Goal: Task Accomplishment & Management: Use online tool/utility

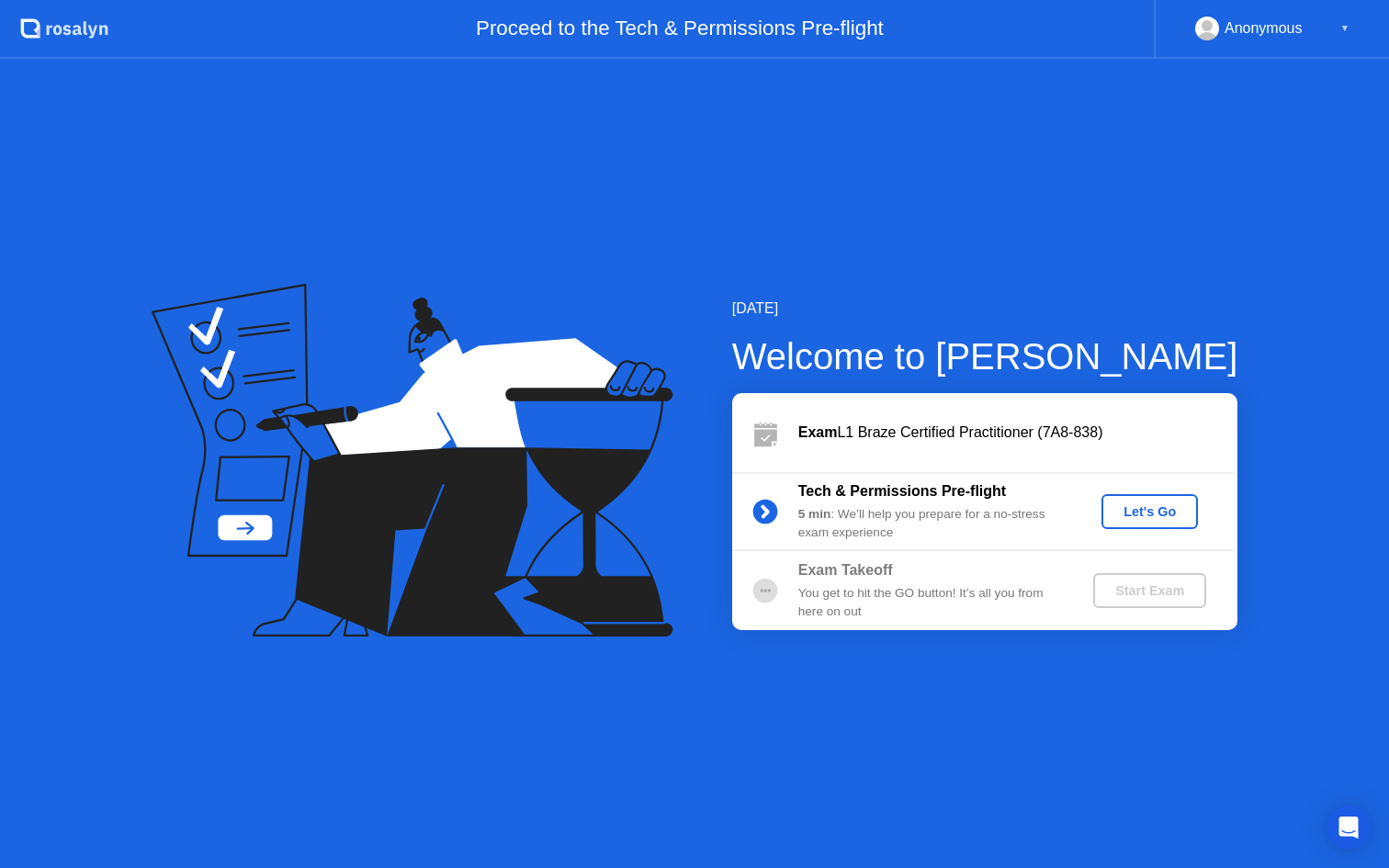
click at [1148, 508] on div "Let's Go" at bounding box center [1149, 511] width 82 height 14
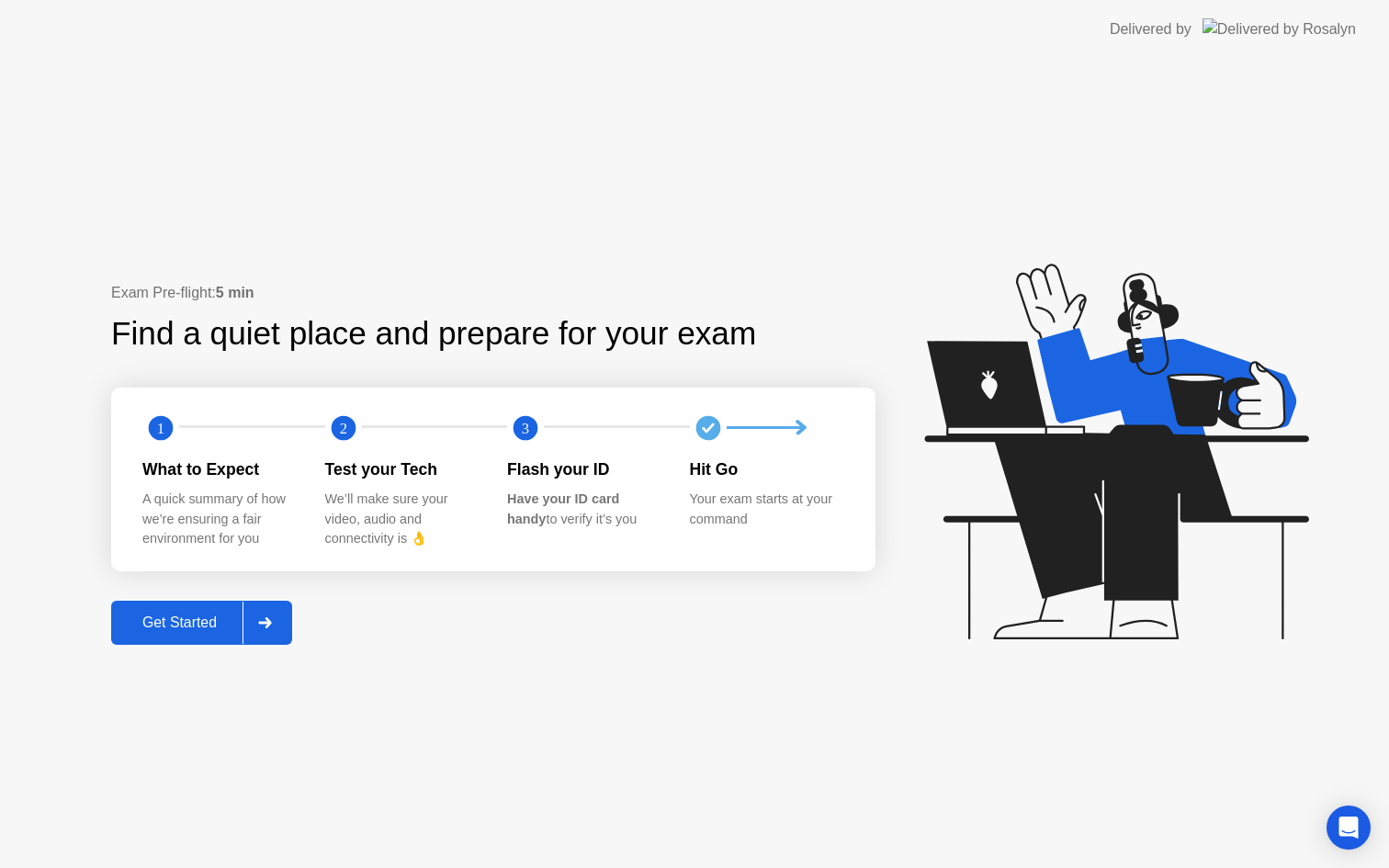
click at [207, 619] on div "Get Started" at bounding box center [180, 622] width 126 height 16
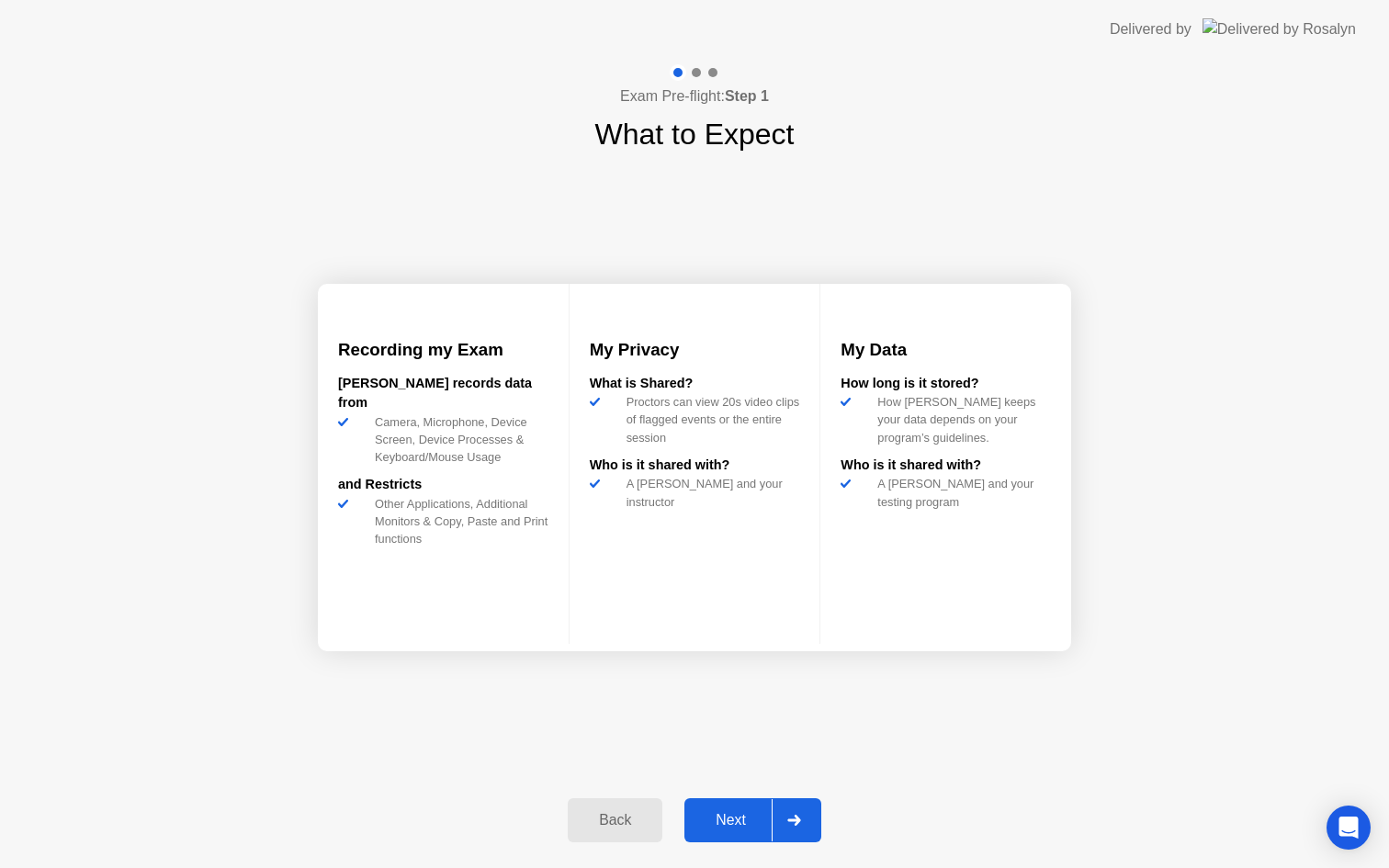
click at [735, 818] on div "Next" at bounding box center [731, 819] width 82 height 16
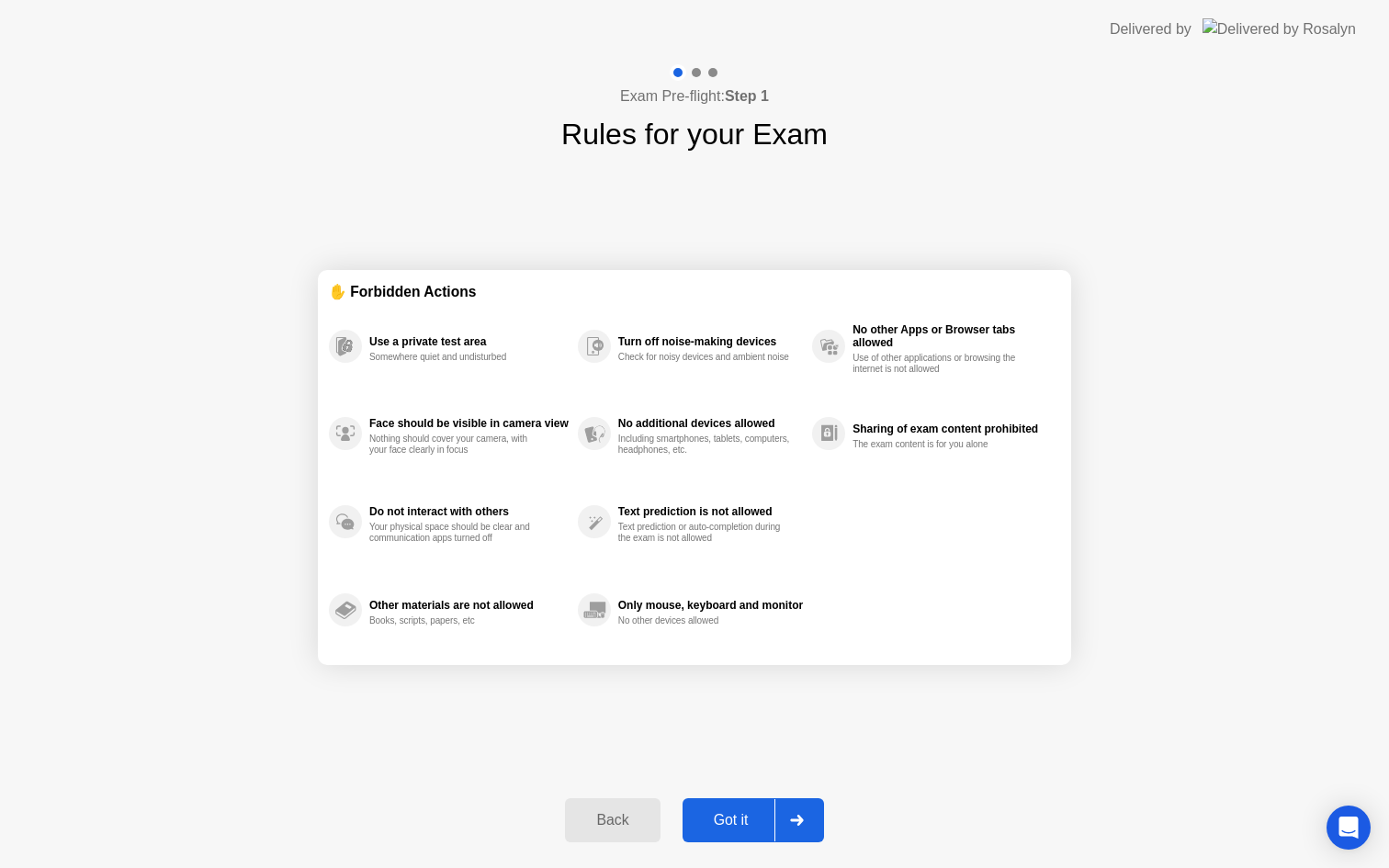
click at [735, 818] on div "Got it" at bounding box center [731, 819] width 86 height 16
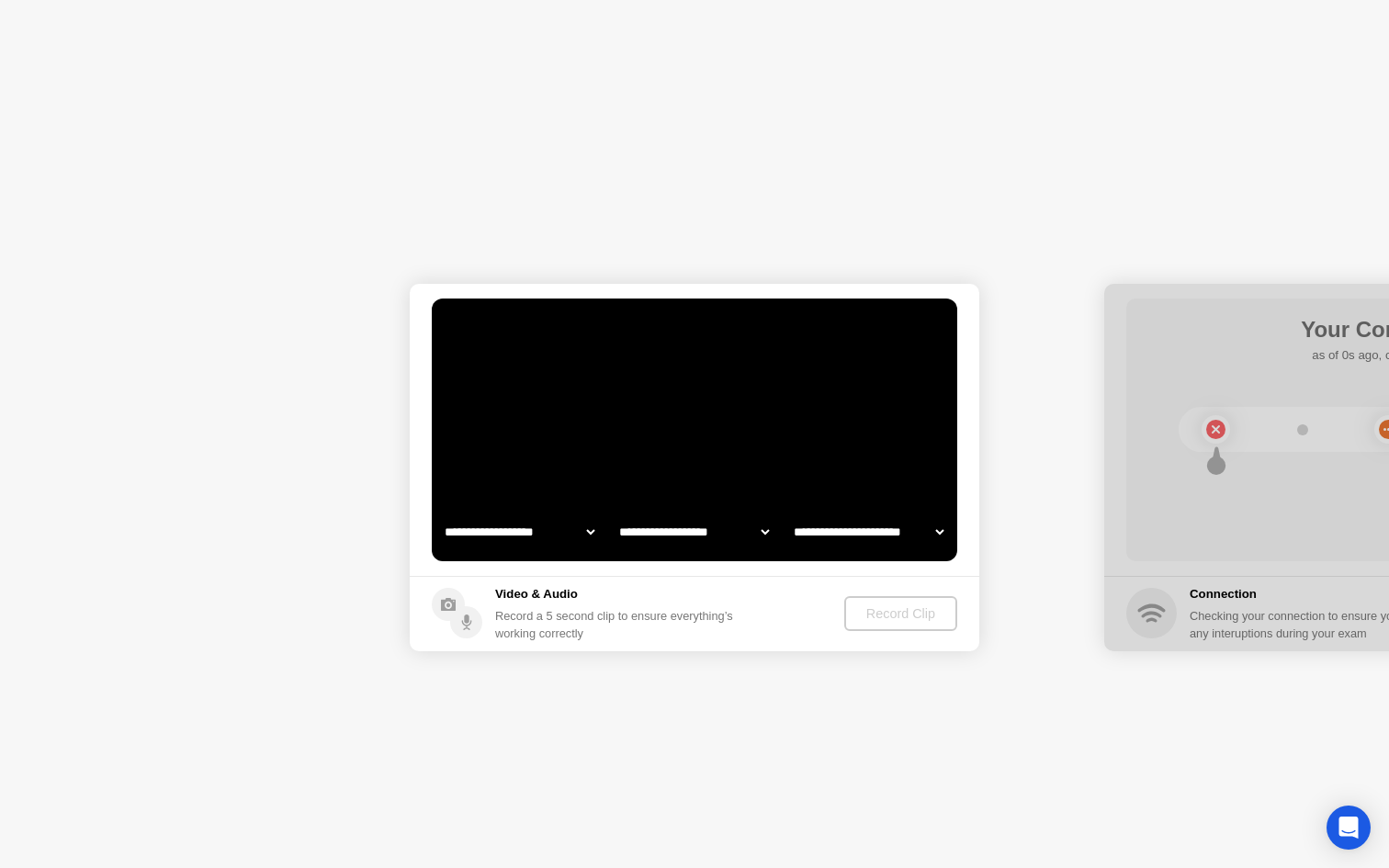
select select "**********"
select select "*******"
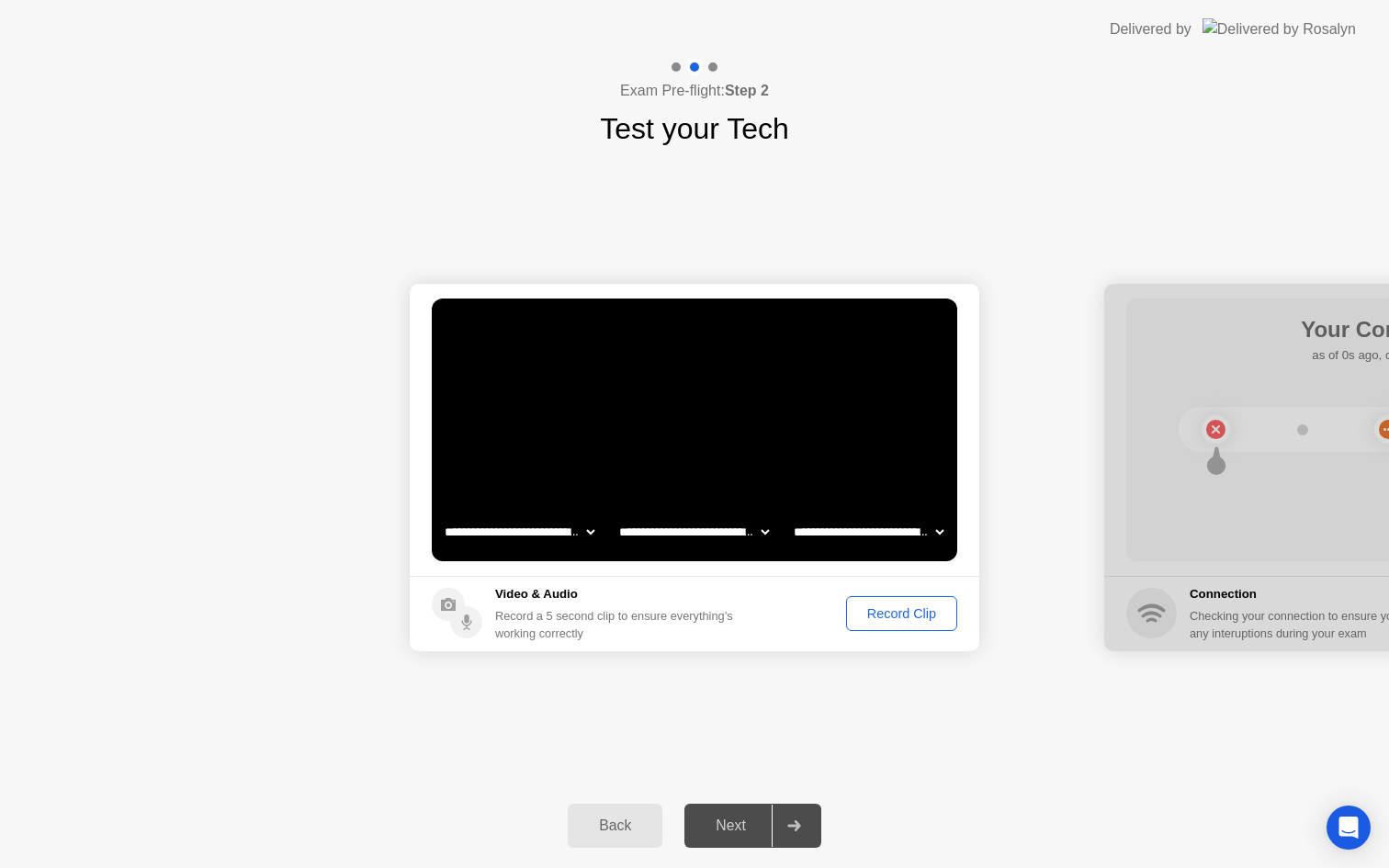
click at [891, 621] on div "Record Clip" at bounding box center [901, 613] width 98 height 14
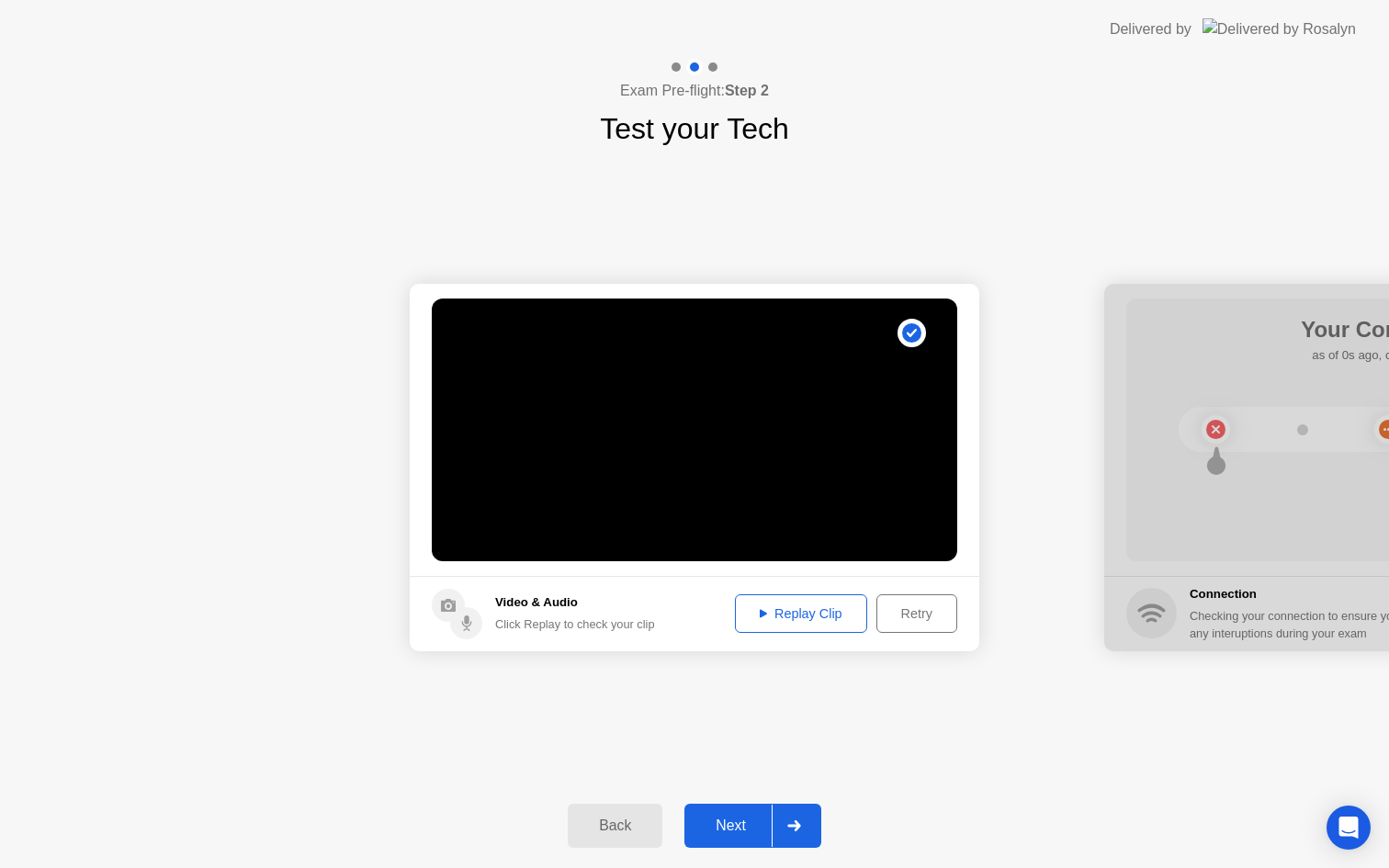
click at [812, 611] on div "Replay Clip" at bounding box center [801, 613] width 119 height 14
click at [730, 834] on div "Next" at bounding box center [731, 825] width 82 height 16
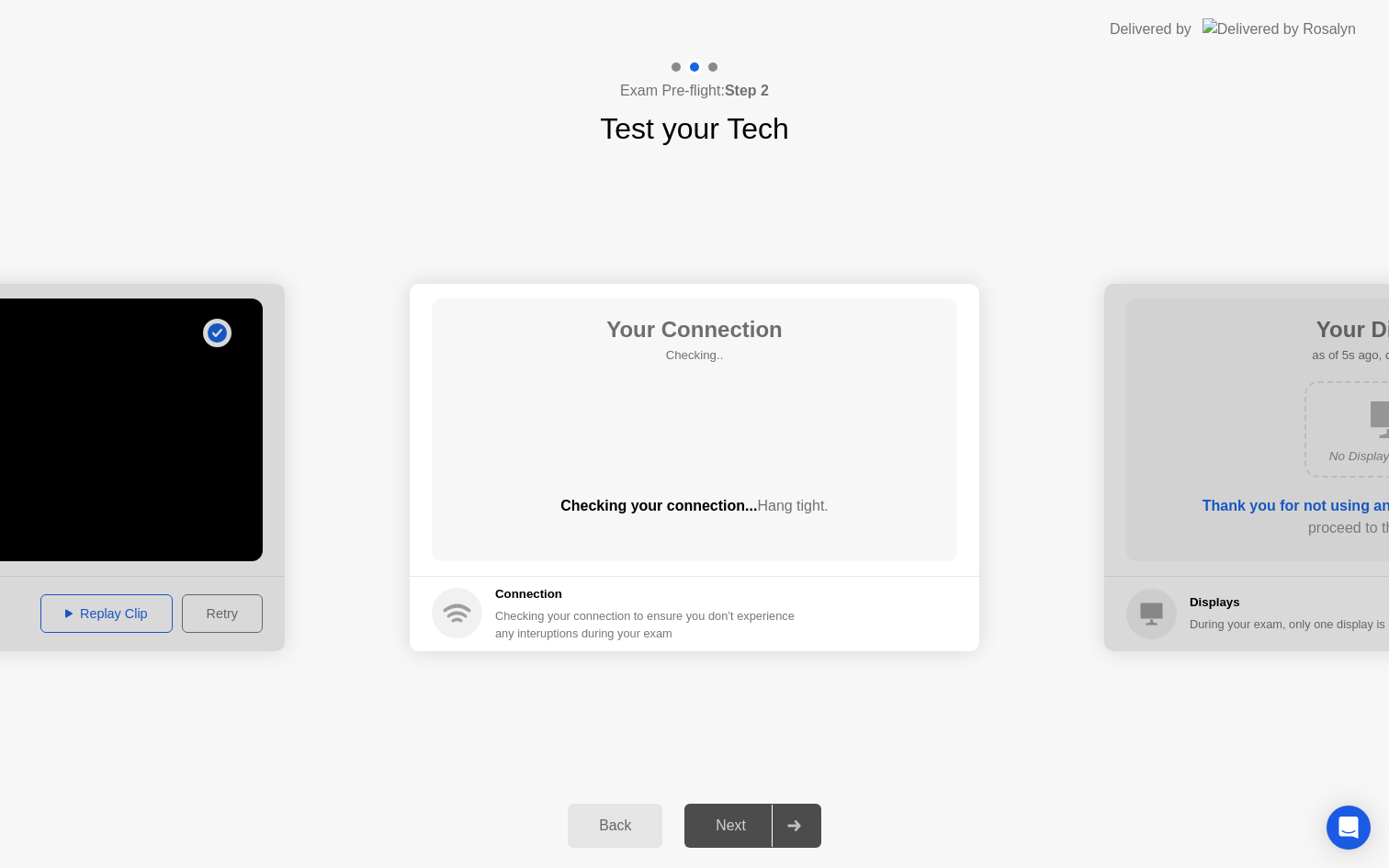
click at [730, 834] on div "Next" at bounding box center [731, 825] width 82 height 16
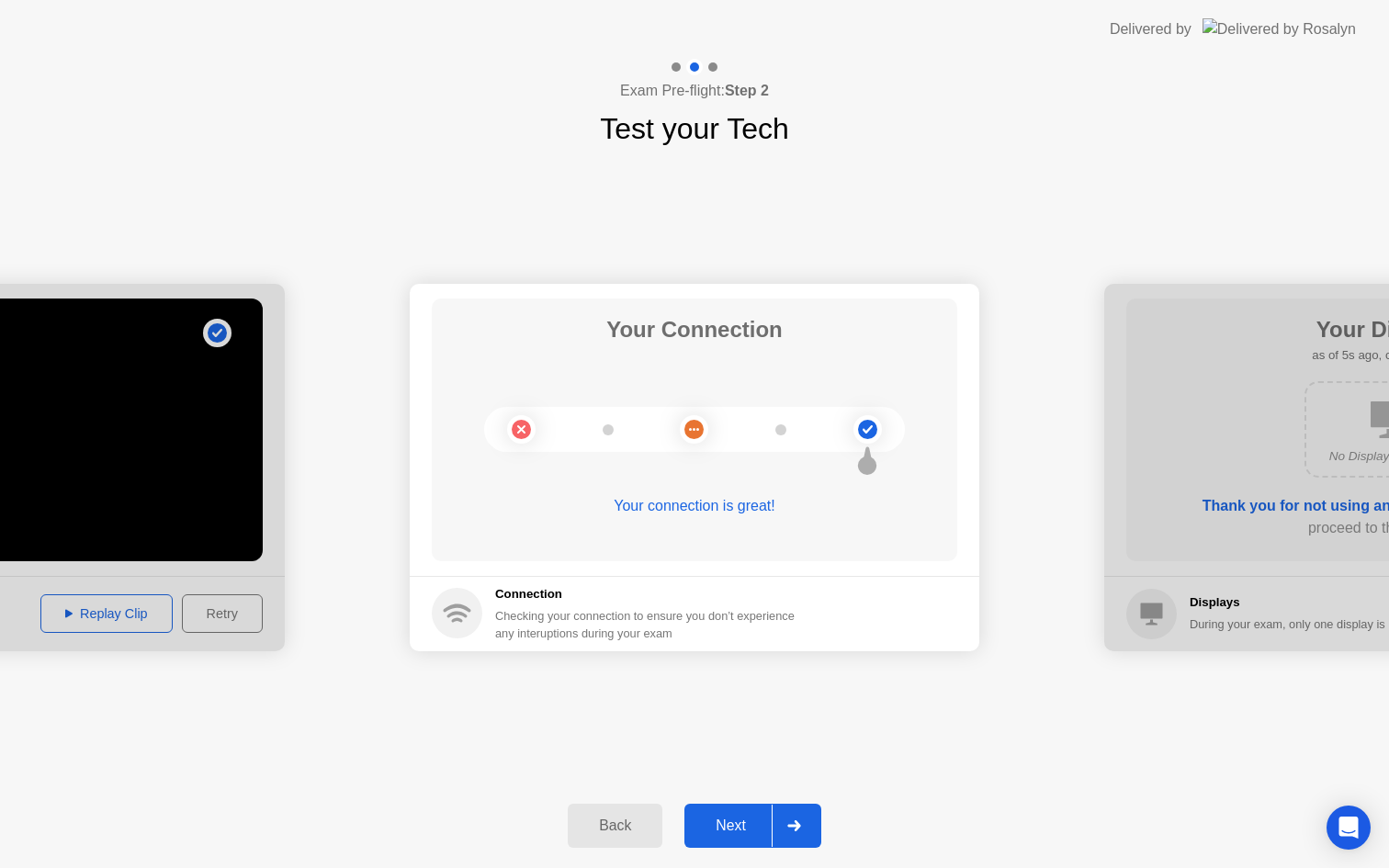
click at [730, 834] on div "Next" at bounding box center [731, 825] width 82 height 16
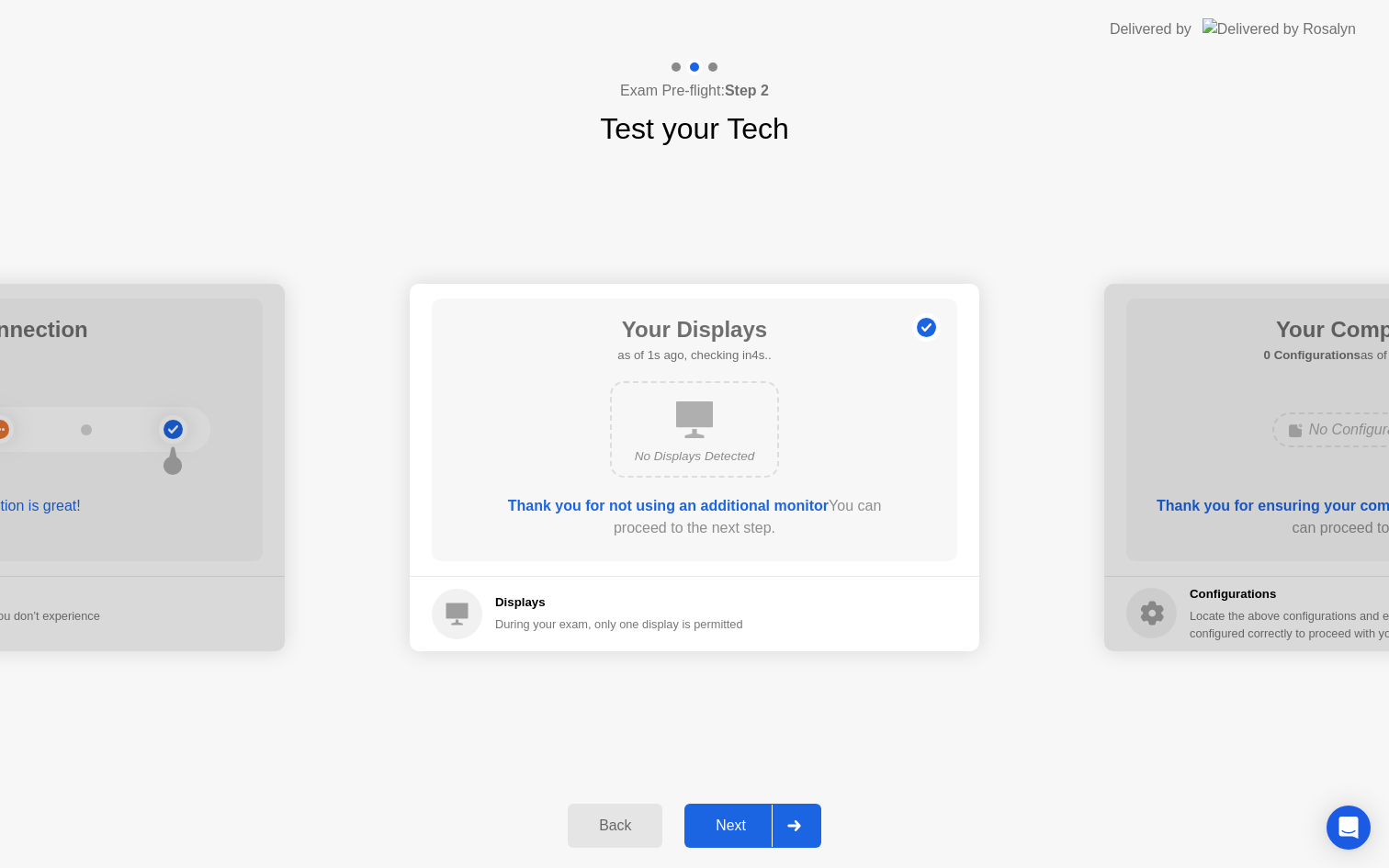
click at [730, 834] on div "Next" at bounding box center [731, 825] width 82 height 16
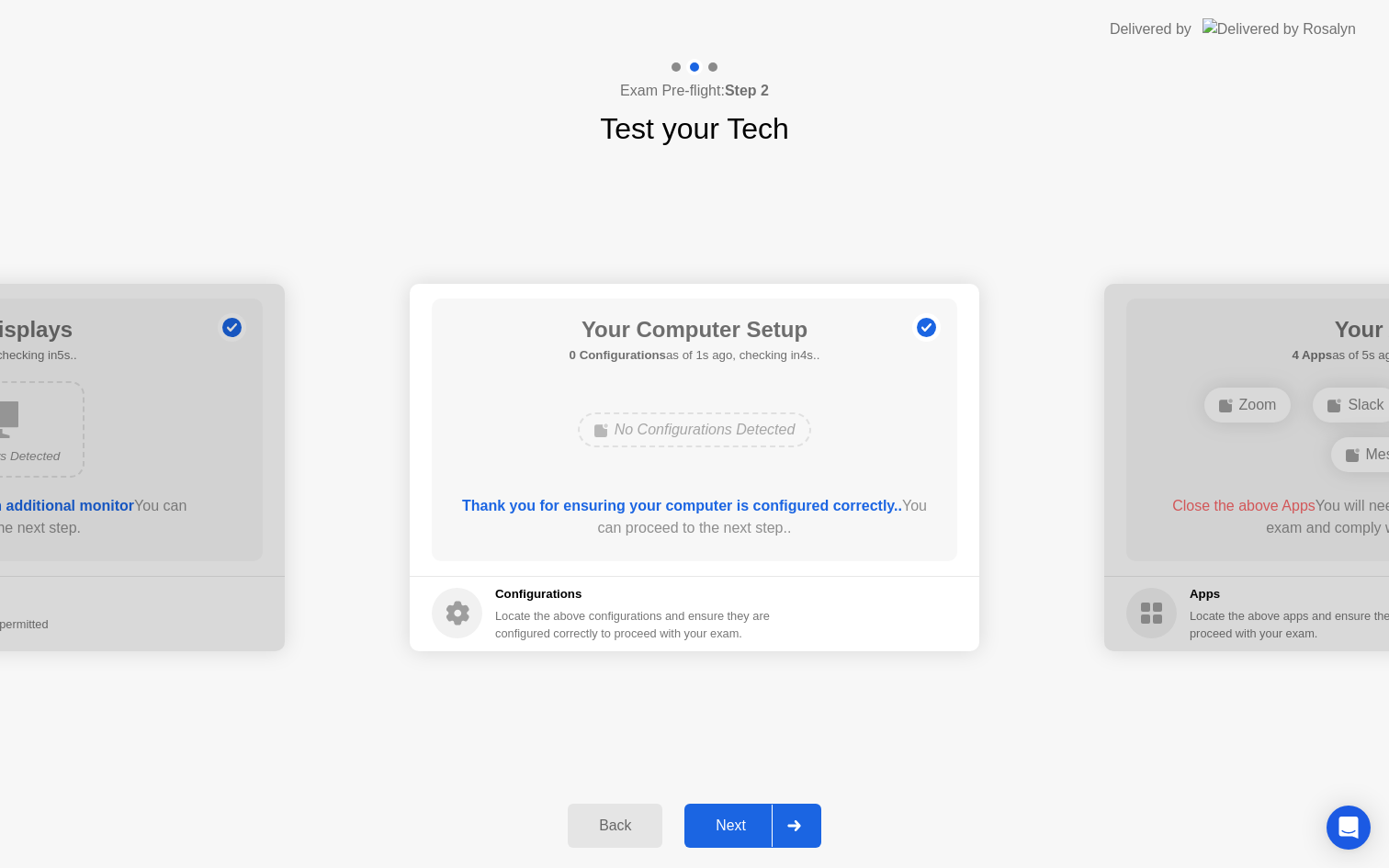
click at [730, 834] on div "Next" at bounding box center [731, 825] width 82 height 16
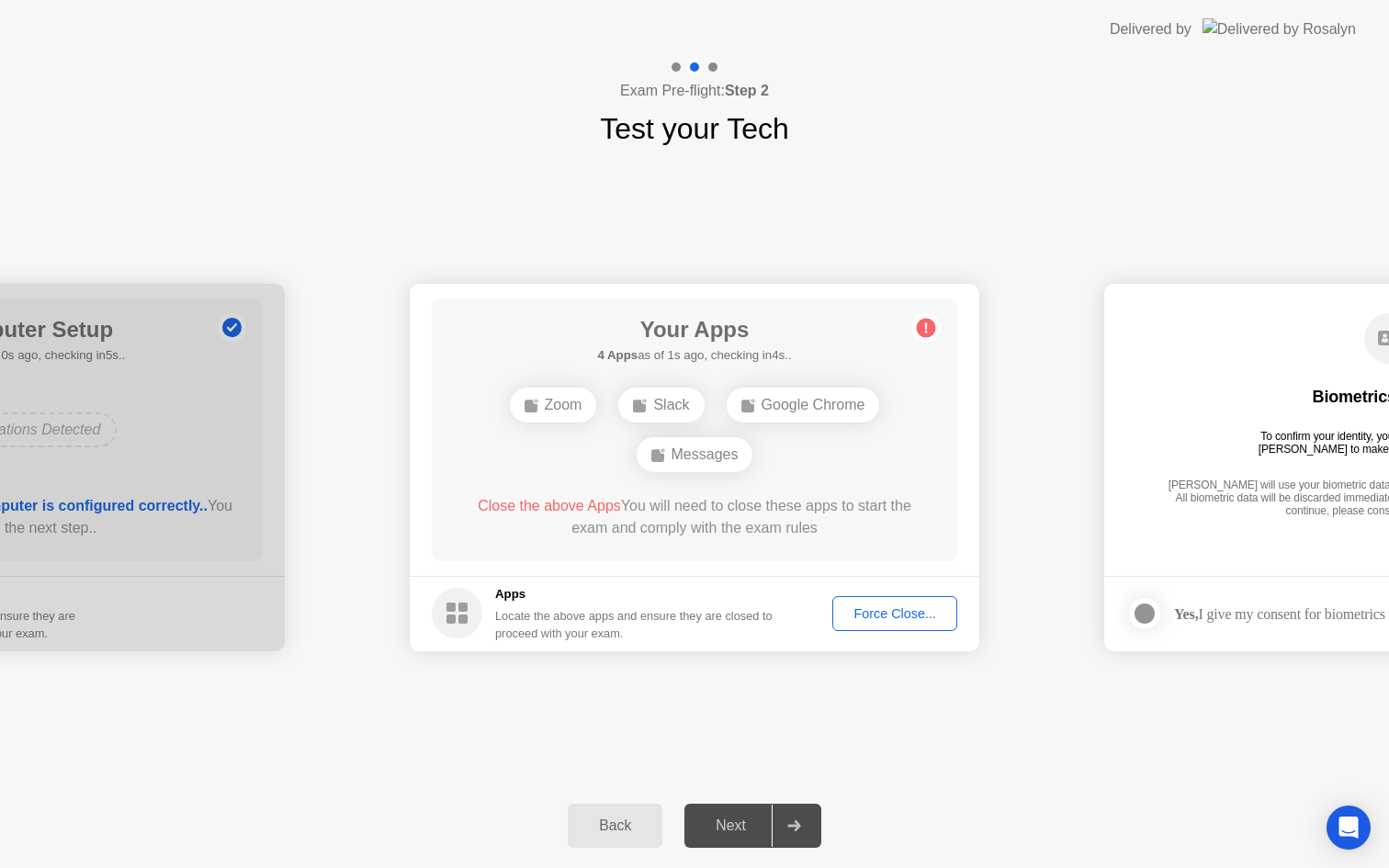
click at [730, 834] on div "Next" at bounding box center [731, 825] width 82 height 16
click at [887, 620] on div "Force Close..." at bounding box center [894, 613] width 112 height 14
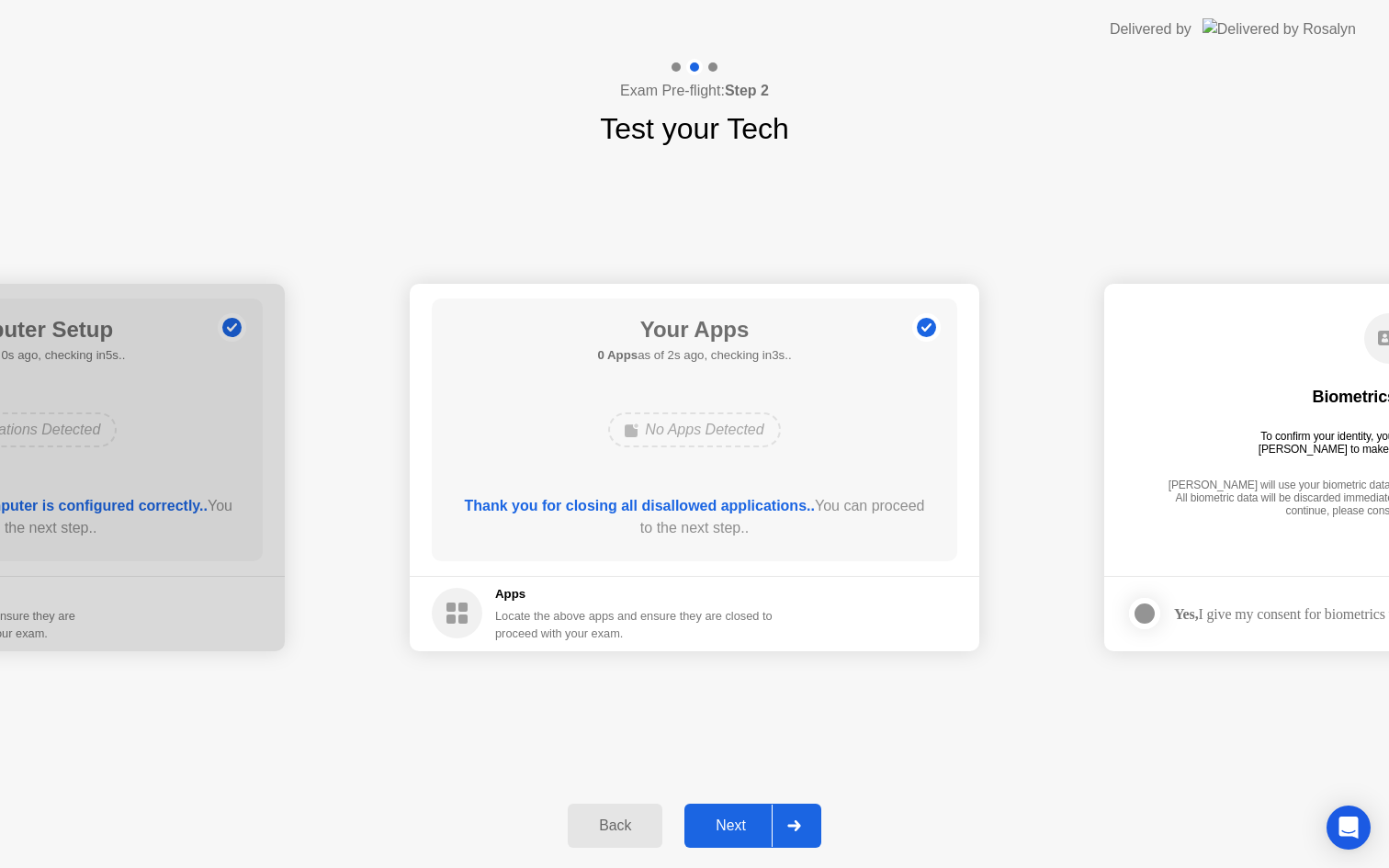
click at [742, 833] on div "Next" at bounding box center [731, 825] width 82 height 16
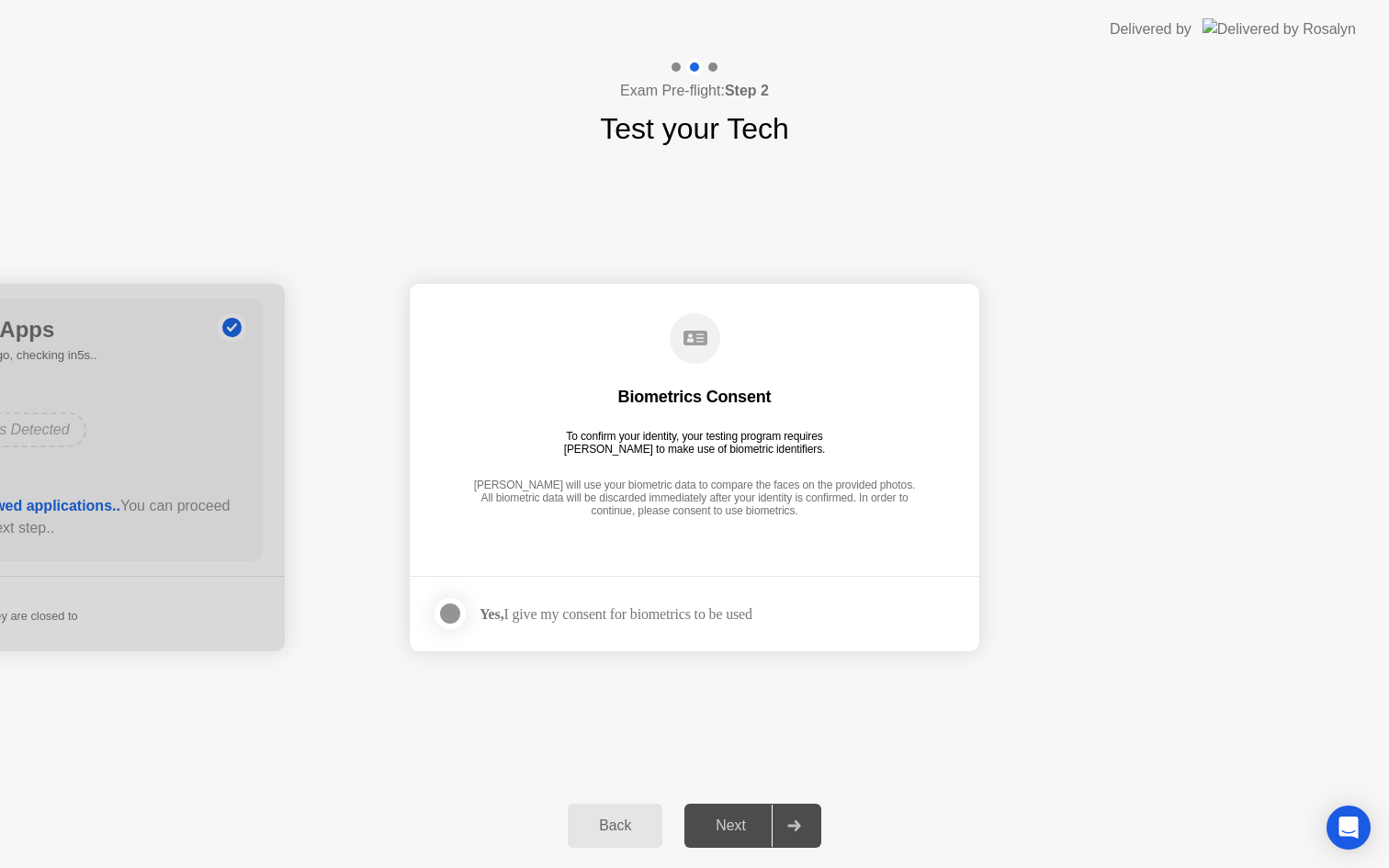
click at [742, 833] on div "Next" at bounding box center [731, 825] width 82 height 16
click at [804, 818] on div at bounding box center [794, 825] width 44 height 42
click at [444, 617] on div at bounding box center [450, 613] width 22 height 22
click at [719, 830] on div "Next" at bounding box center [731, 825] width 82 height 16
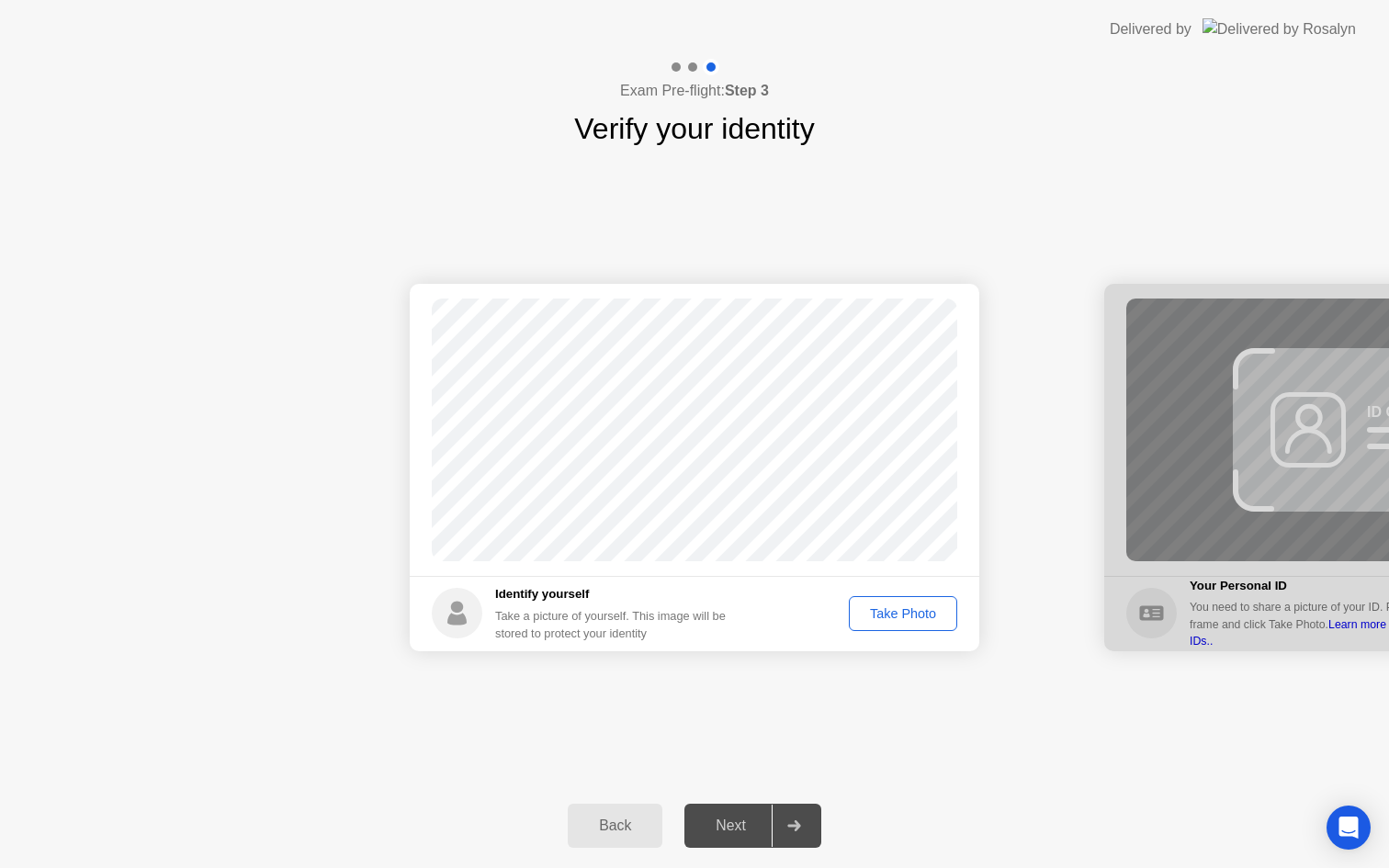
click at [907, 606] on div "Take Photo" at bounding box center [903, 613] width 96 height 14
click at [728, 838] on button "Next" at bounding box center [752, 825] width 137 height 44
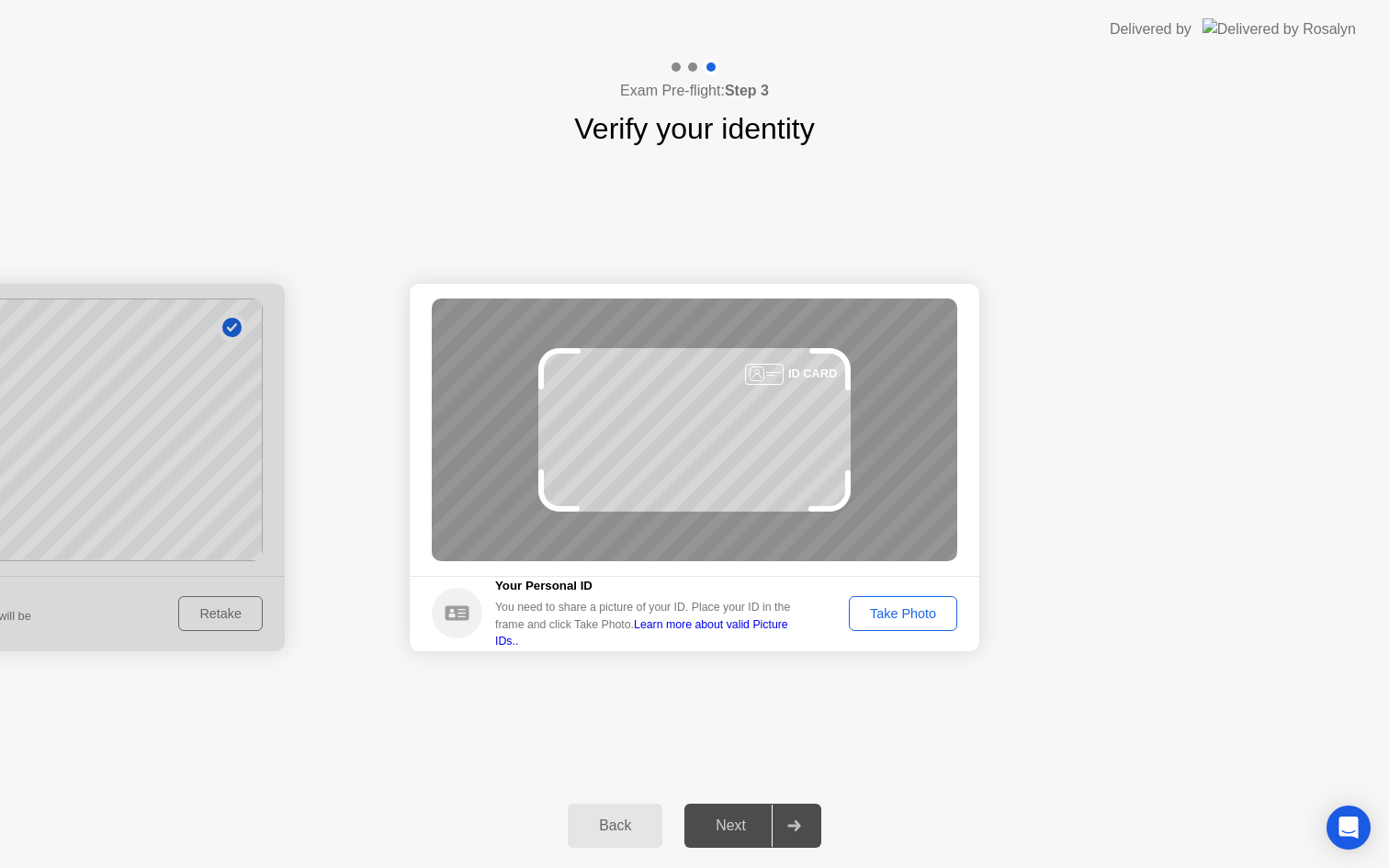
click at [927, 607] on div "Take Photo" at bounding box center [903, 613] width 96 height 14
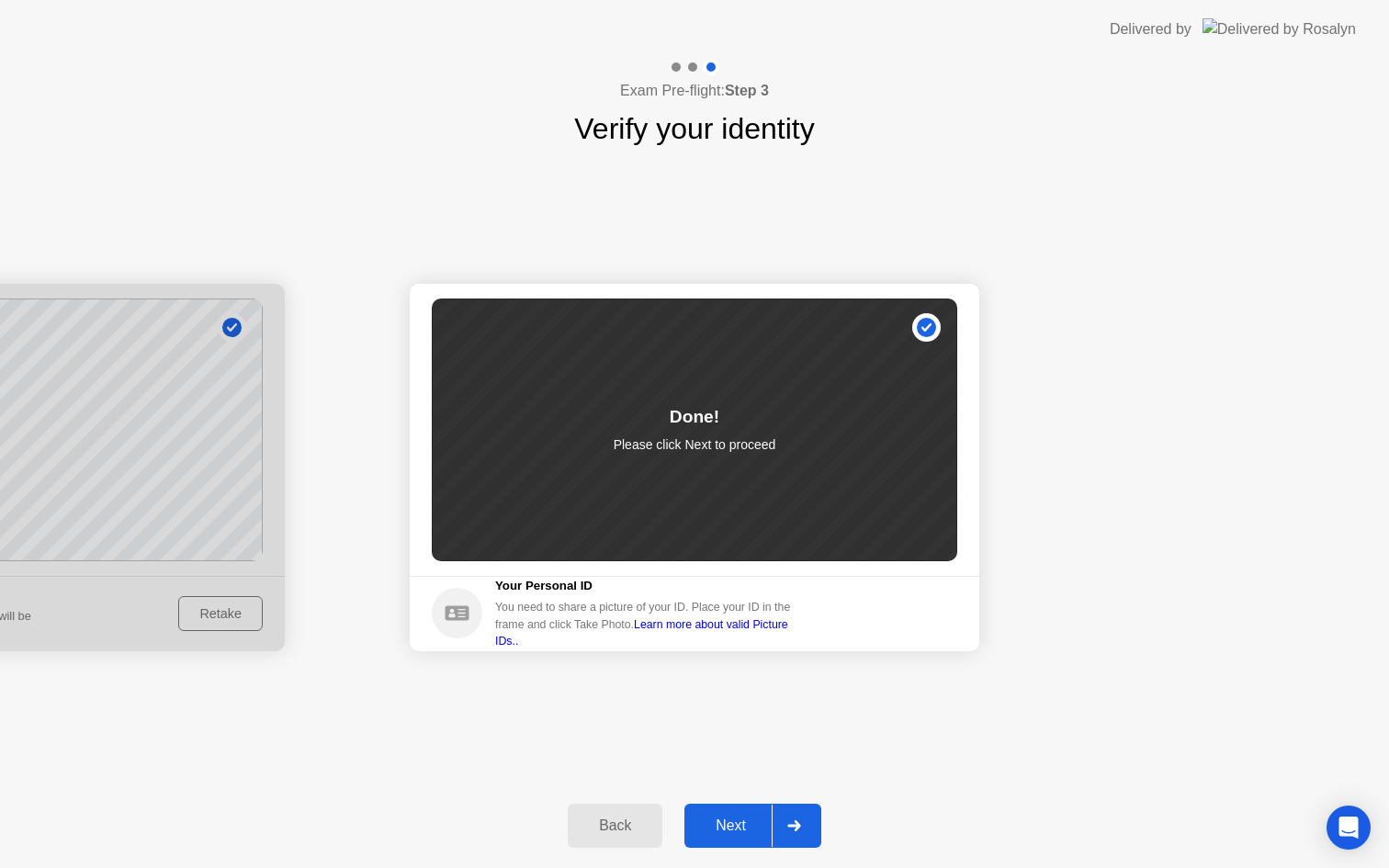
click at [725, 833] on div "Next" at bounding box center [731, 825] width 82 height 16
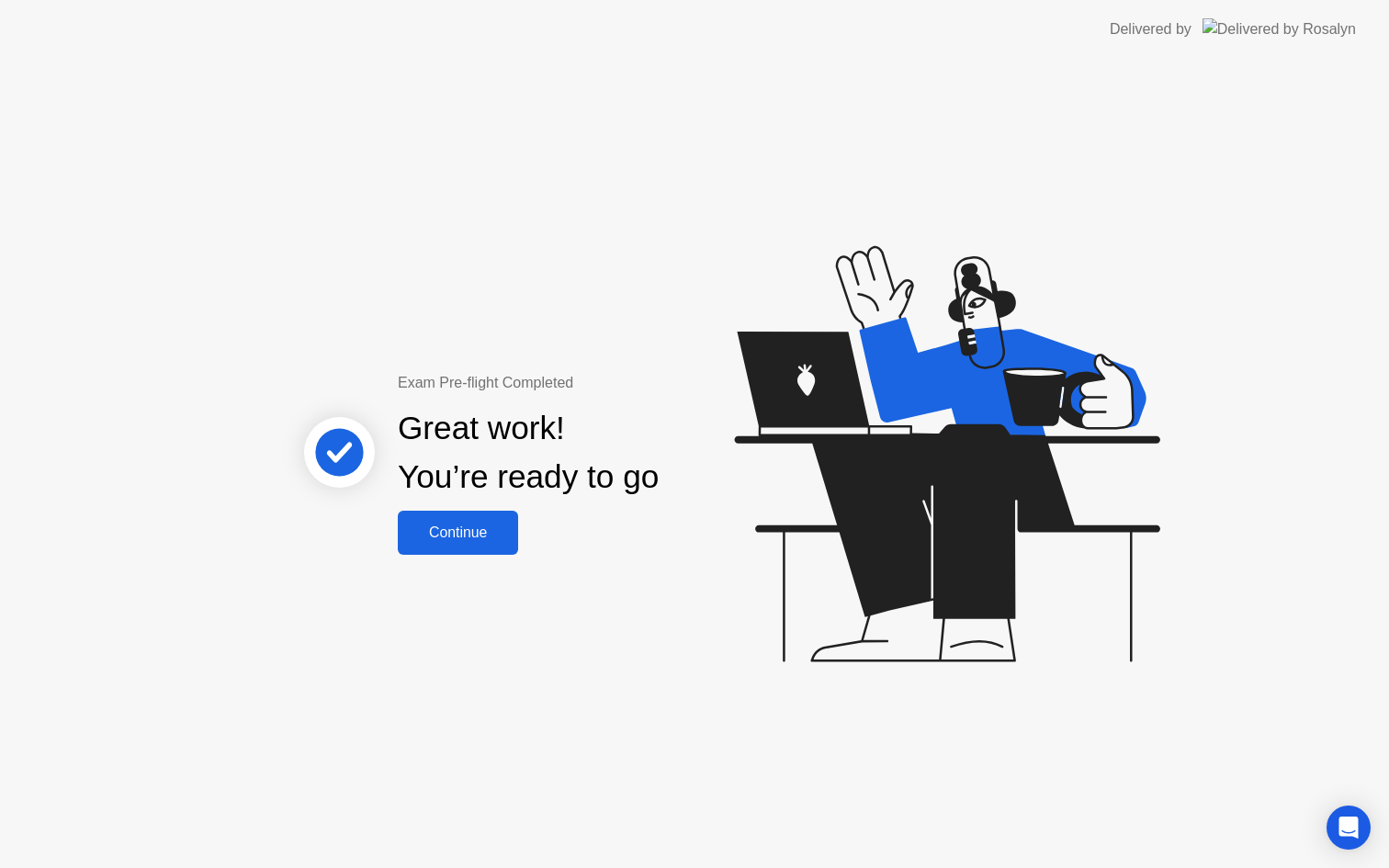
click at [462, 545] on button "Continue" at bounding box center [458, 533] width 120 height 44
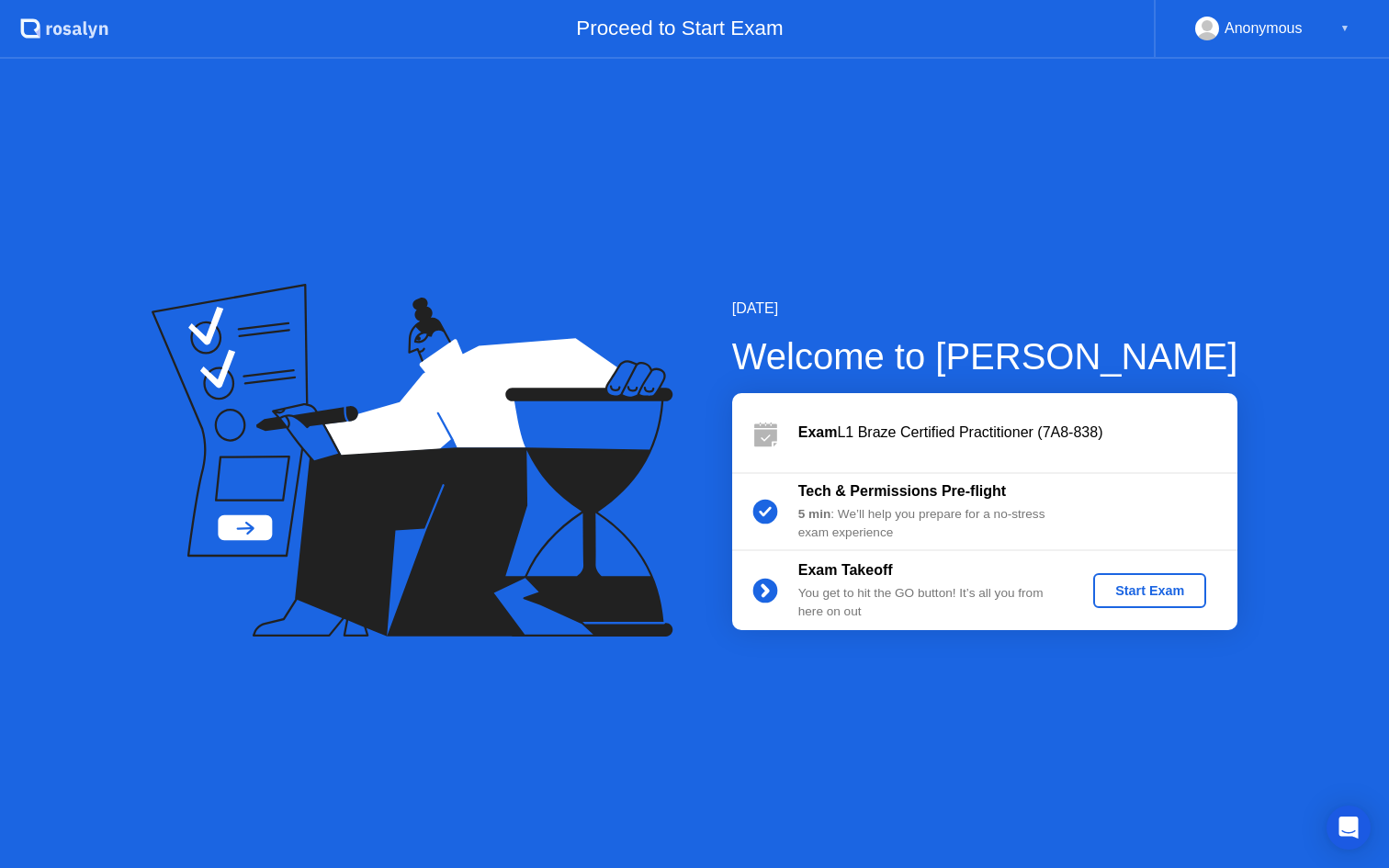
click at [1136, 596] on div "Start Exam" at bounding box center [1149, 590] width 98 height 14
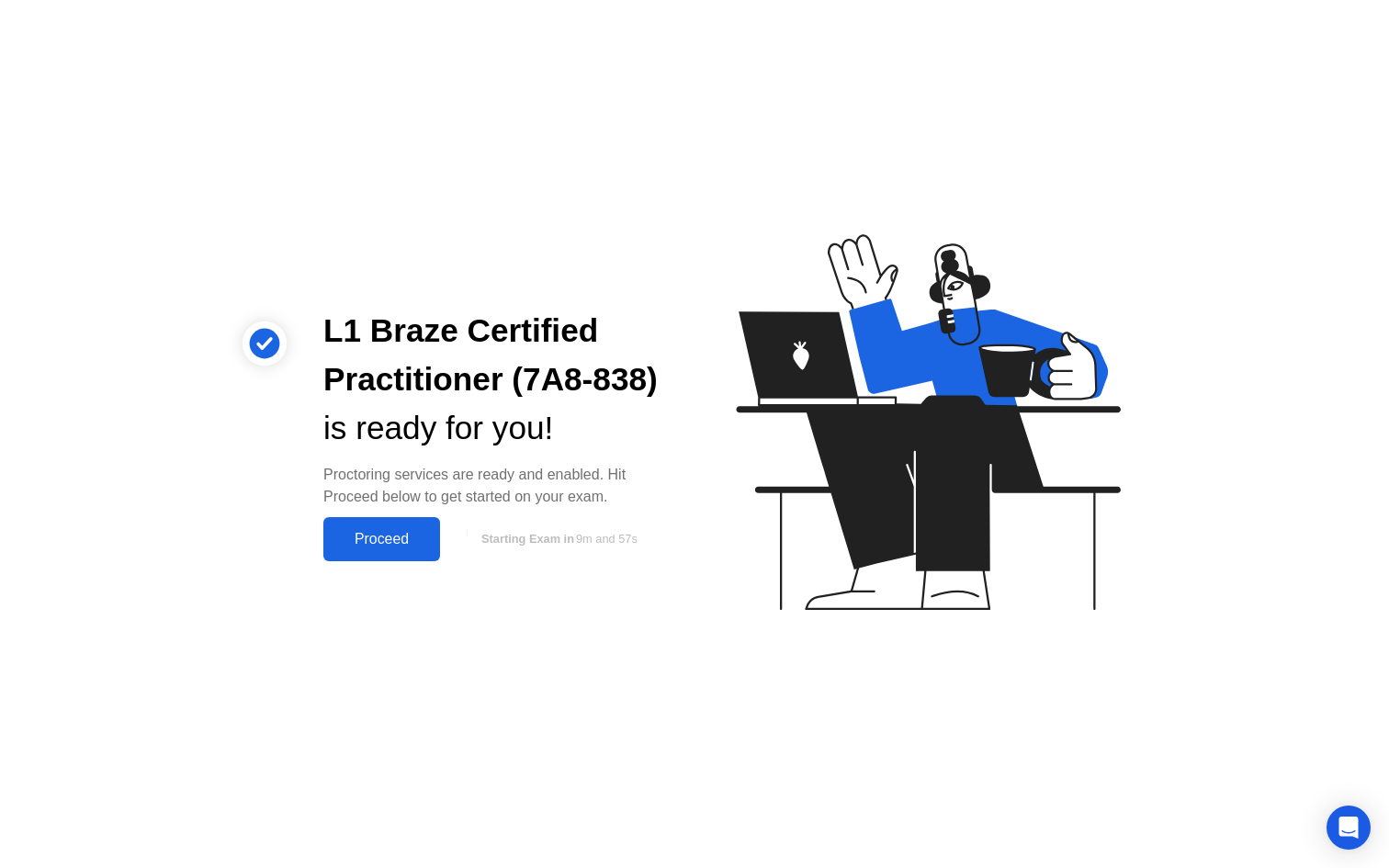
click at [370, 520] on button "Proceed" at bounding box center [381, 539] width 117 height 44
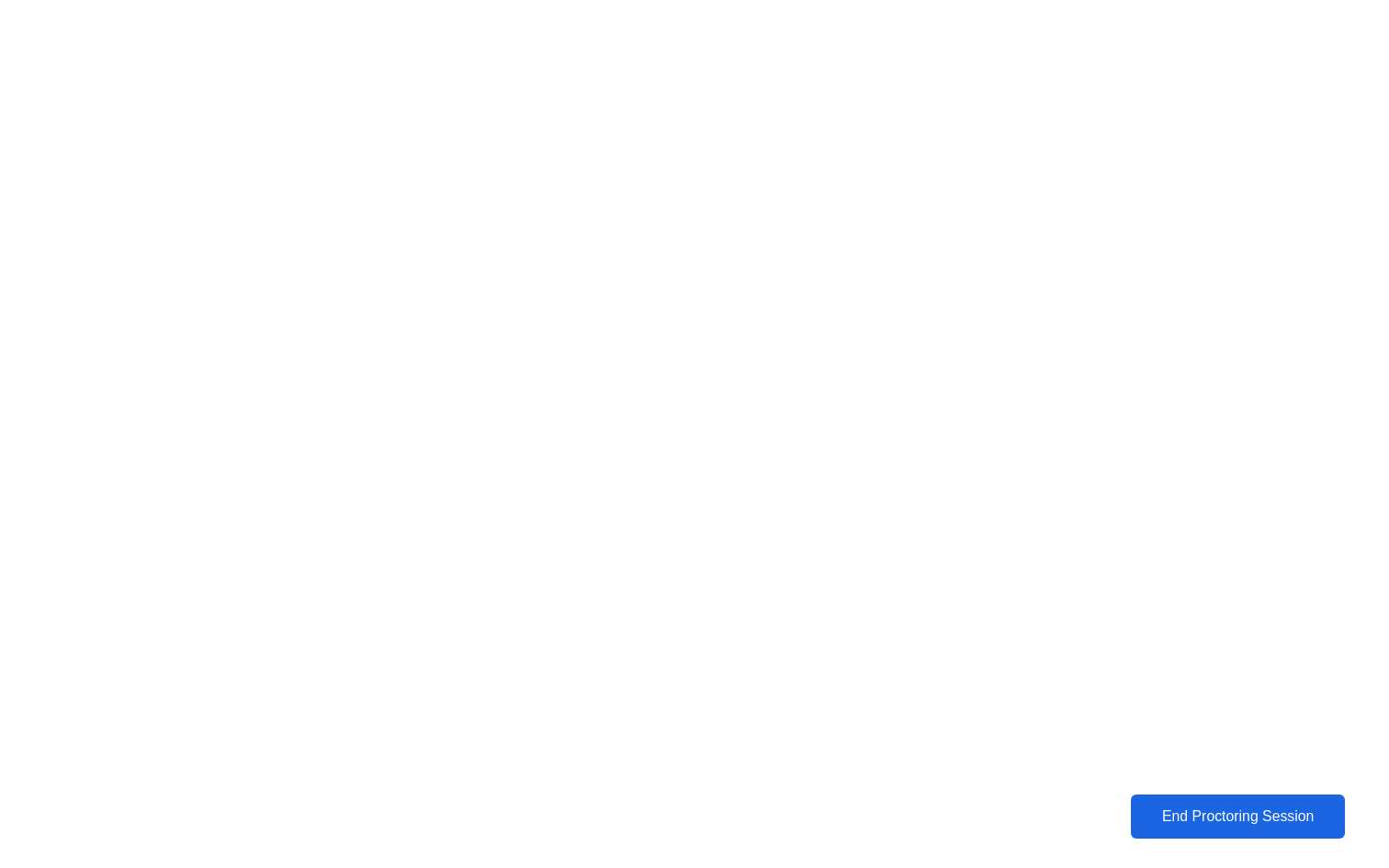
click at [1177, 813] on div "End Proctoring Session" at bounding box center [1237, 815] width 217 height 17
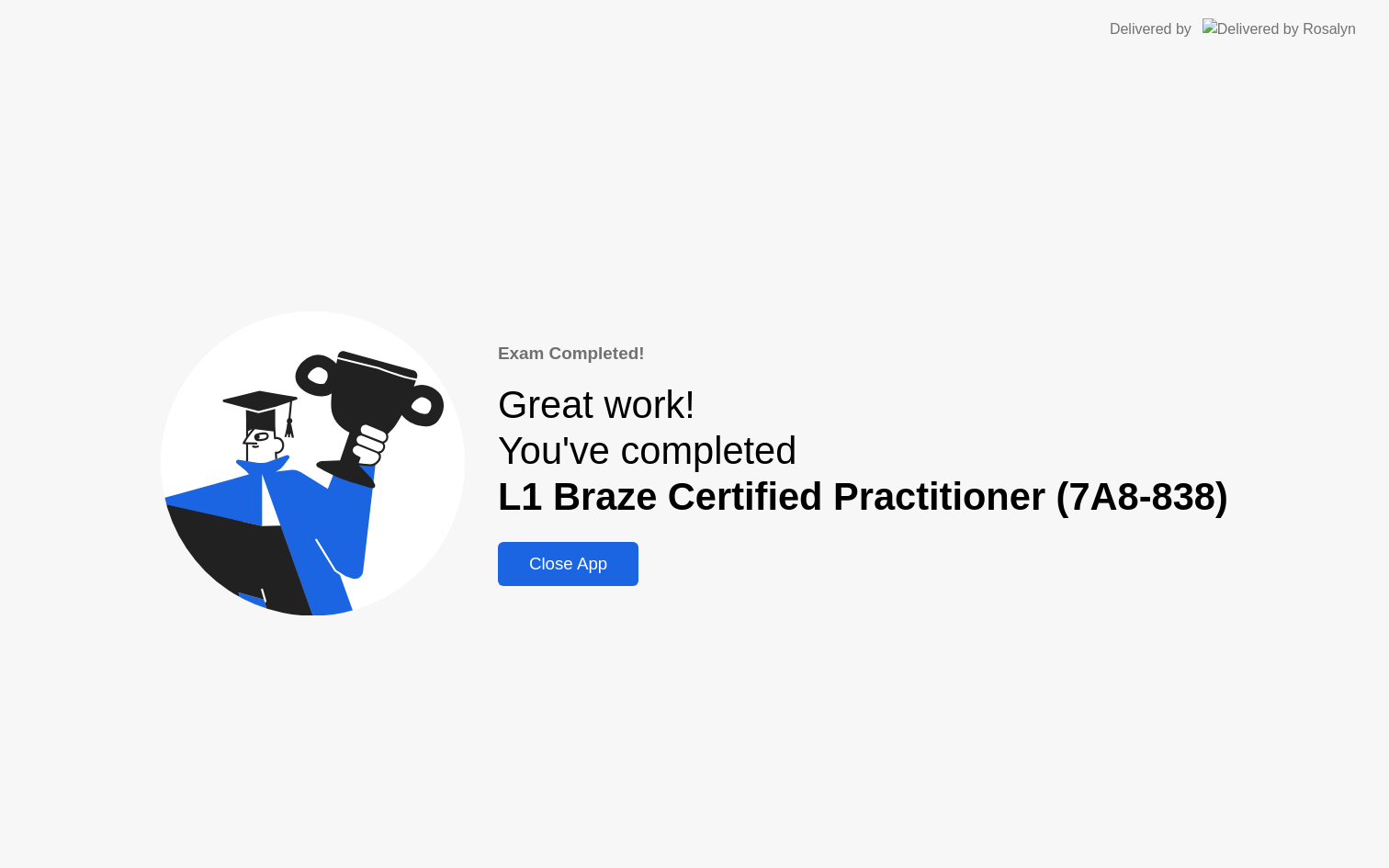
click at [613, 561] on div "Close App" at bounding box center [568, 563] width 130 height 20
